Goal: Task Accomplishment & Management: Manage account settings

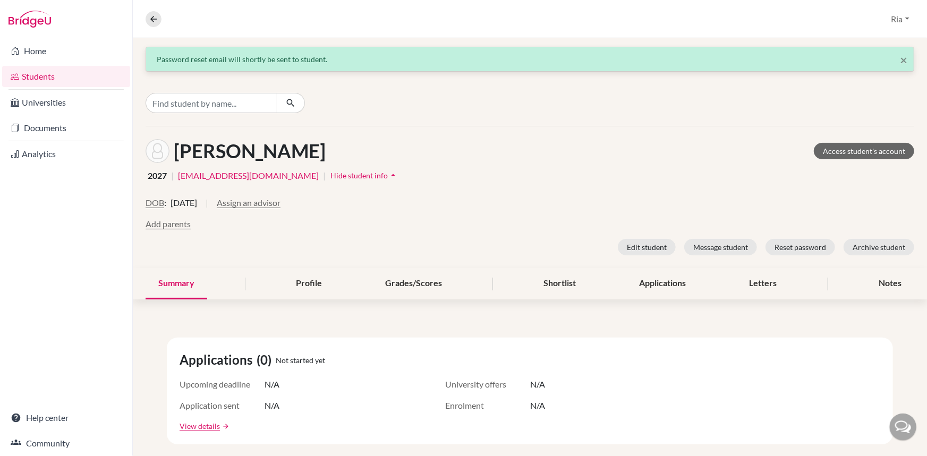
click at [44, 76] on link "Students" at bounding box center [66, 76] width 128 height 21
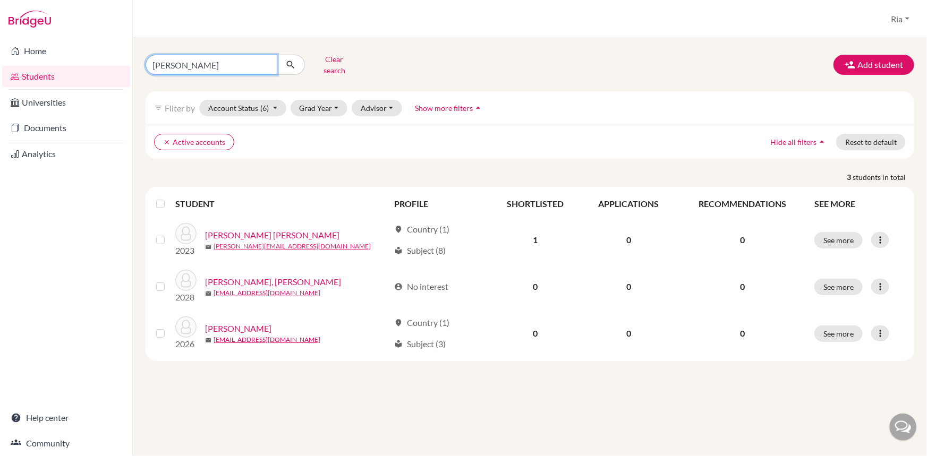
click at [267, 59] on input "[PERSON_NAME]" at bounding box center [211, 65] width 132 height 20
drag, startPoint x: 196, startPoint y: 62, endPoint x: 102, endPoint y: 61, distance: 94.5
click at [102, 61] on div "Home Students Universities Documents Analytics Help center Community Students o…" at bounding box center [463, 228] width 927 height 456
click at [211, 56] on input "ezekiel" at bounding box center [211, 65] width 132 height 20
type input "ezekiel"
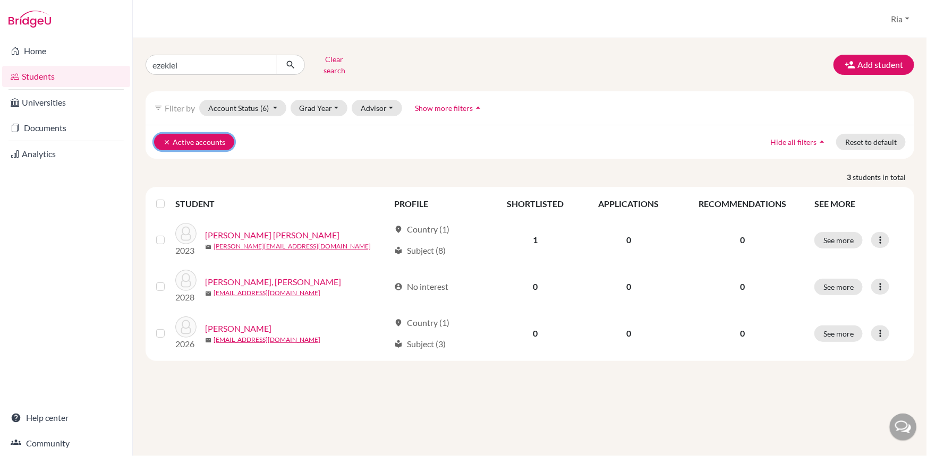
click at [167, 139] on icon "clear" at bounding box center [166, 142] width 7 height 7
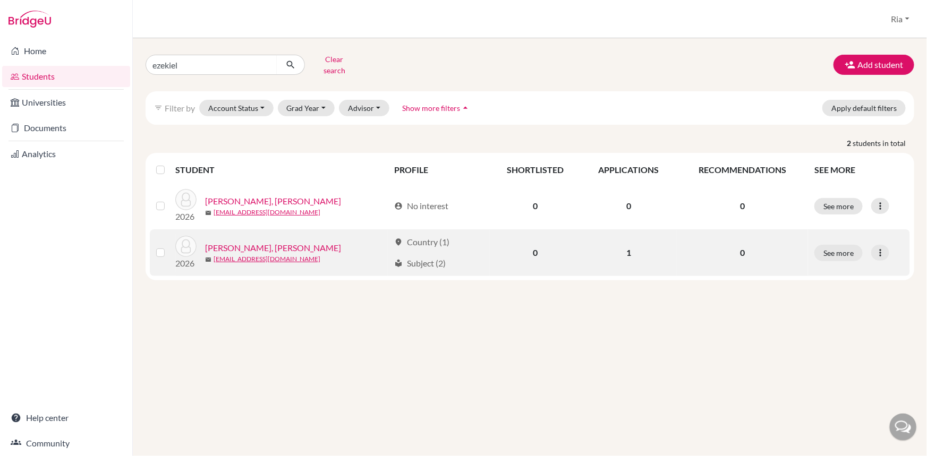
click at [240, 244] on link "[PERSON_NAME], [PERSON_NAME]" at bounding box center [273, 248] width 136 height 13
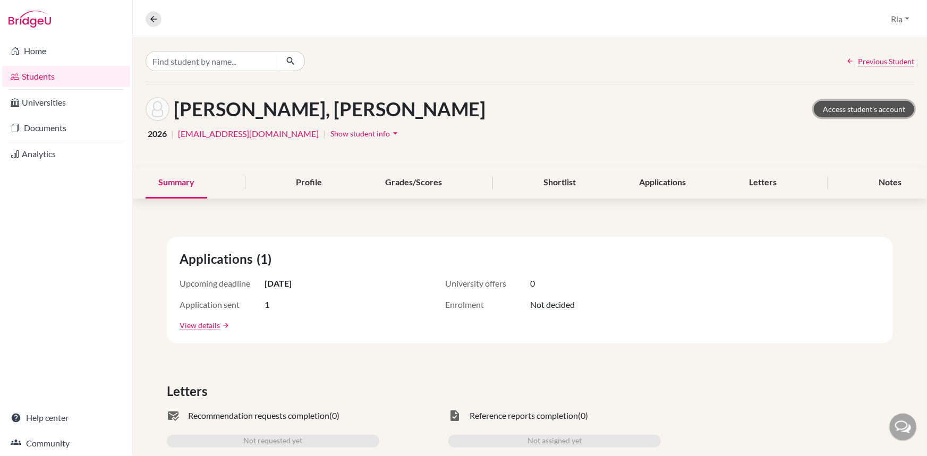
click at [881, 106] on link "Access student's account" at bounding box center [863, 109] width 100 height 16
